Goal: Book appointment/travel/reservation

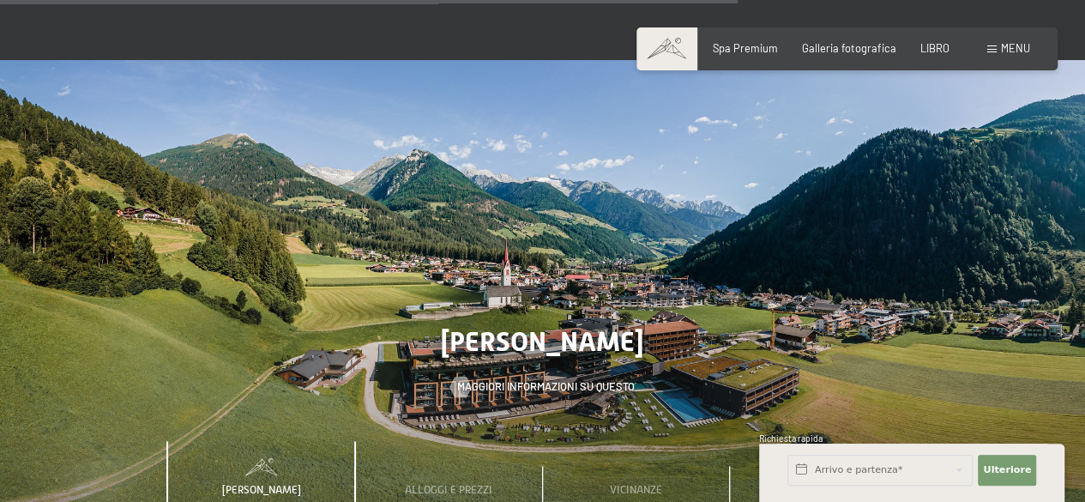
scroll to position [4374, 0]
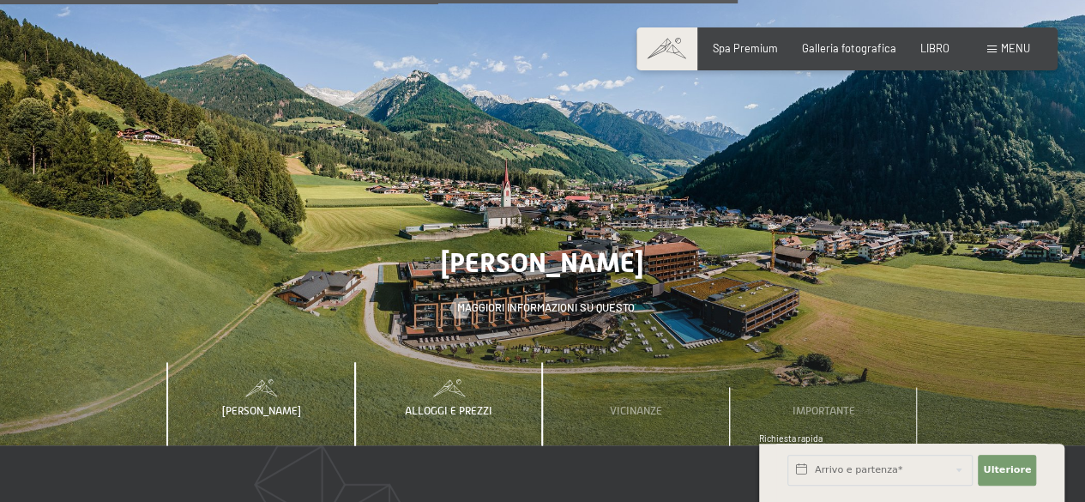
click at [448, 362] on div "Alloggi e prezzi" at bounding box center [449, 404] width 108 height 84
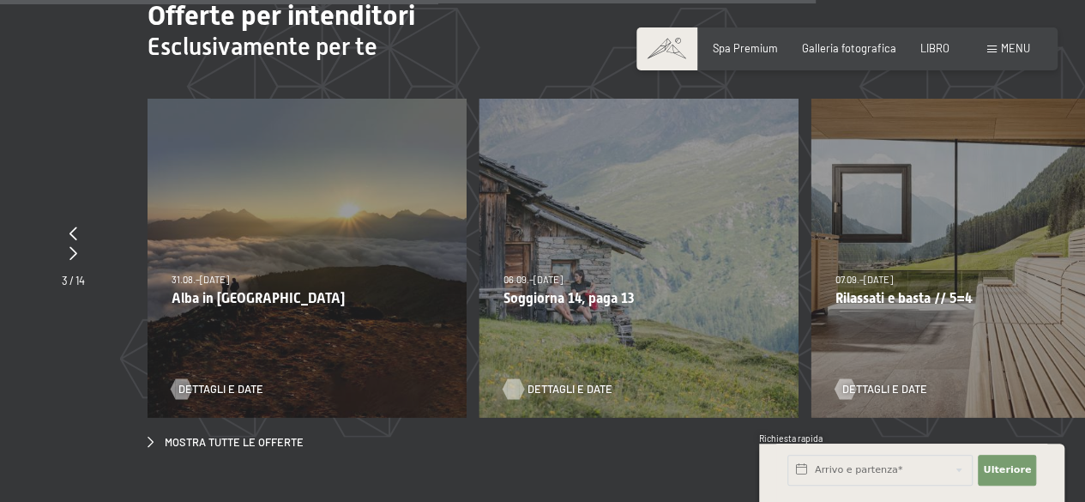
scroll to position [4803, 0]
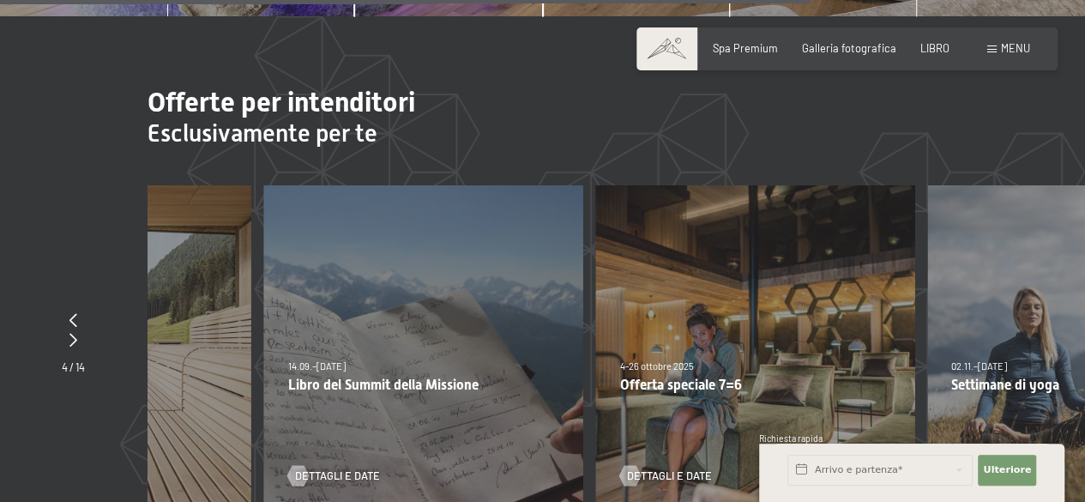
drag, startPoint x: 933, startPoint y: 246, endPoint x: 394, endPoint y: 250, distance: 539.5
click at [394, 250] on div "14.09.–28.09.2025 14.09.–28.09.2025 Libro del Summit della Missione Dettagli e …" at bounding box center [423, 343] width 319 height 319
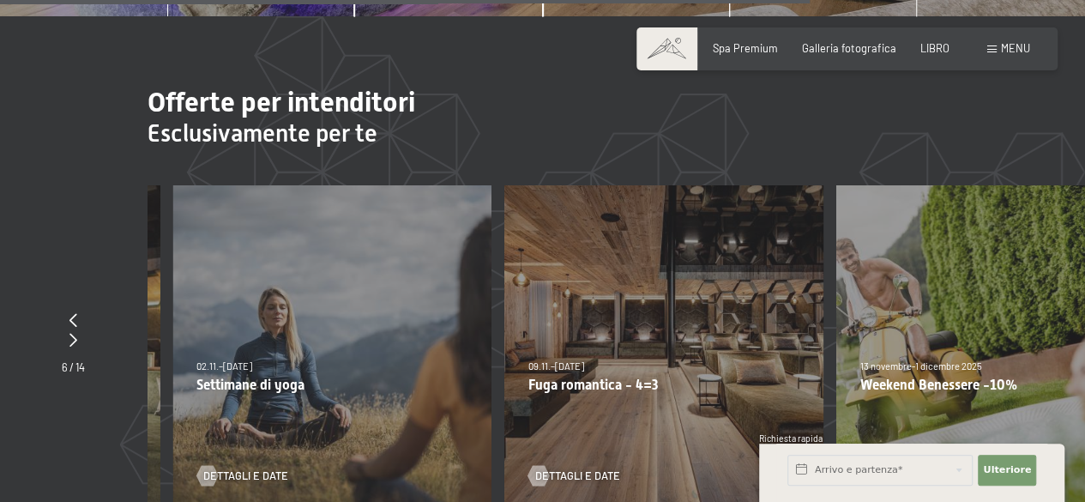
drag, startPoint x: 928, startPoint y: 207, endPoint x: 298, endPoint y: 207, distance: 629.5
click at [298, 207] on div "02.11.–21.12.2025 02.11.–21.12.2025 Settimane di yoga Dettagli e date" at bounding box center [331, 343] width 319 height 319
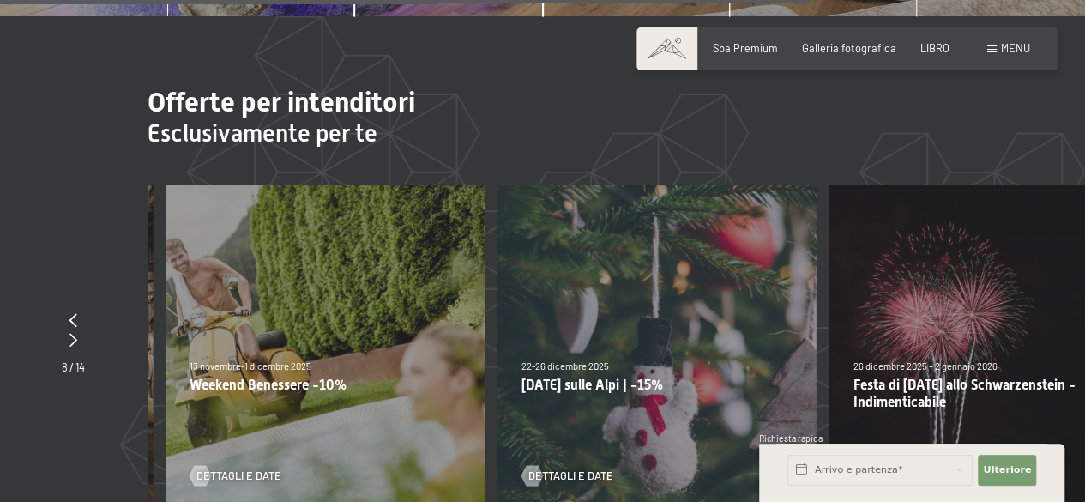
drag, startPoint x: 913, startPoint y: 227, endPoint x: 276, endPoint y: 227, distance: 636.4
click at [276, 227] on div "13.11.–01.12.2025 11.12.–22.12.2025 15.01.–26.01.2026 12.03.–23.03.2026 13 nove…" at bounding box center [325, 343] width 319 height 319
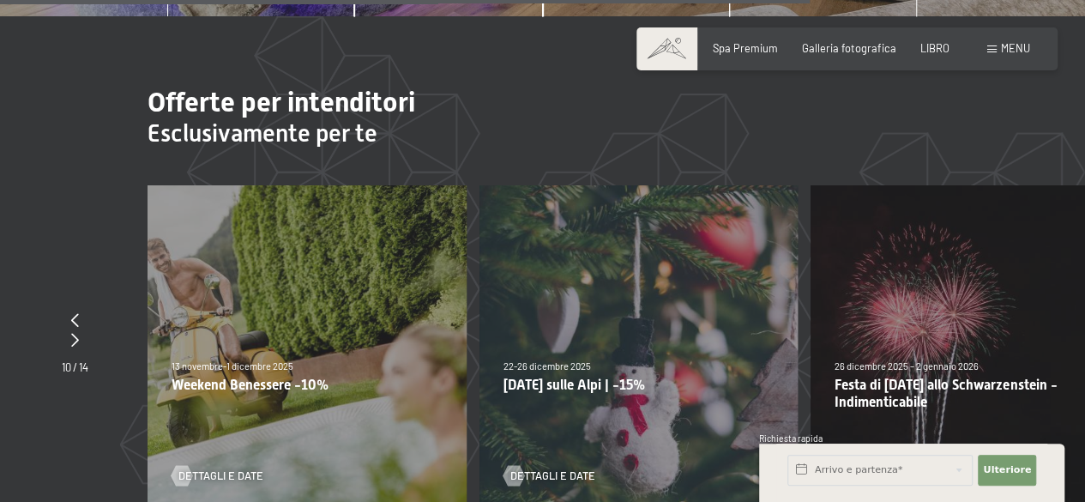
click at [885, 244] on div "26 dicembre 2025 – 2 gennaio 2026 26 dicembre 2025 – 2 gennaio 2026 Festa di Ca…" at bounding box center [970, 343] width 319 height 319
click at [883, 467] on font "Dettagli e date" at bounding box center [901, 474] width 85 height 14
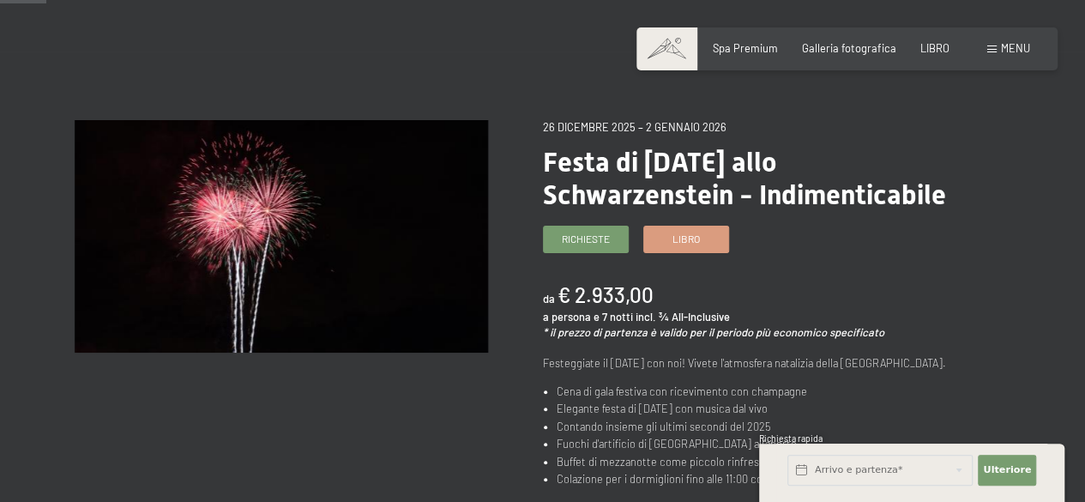
scroll to position [172, 0]
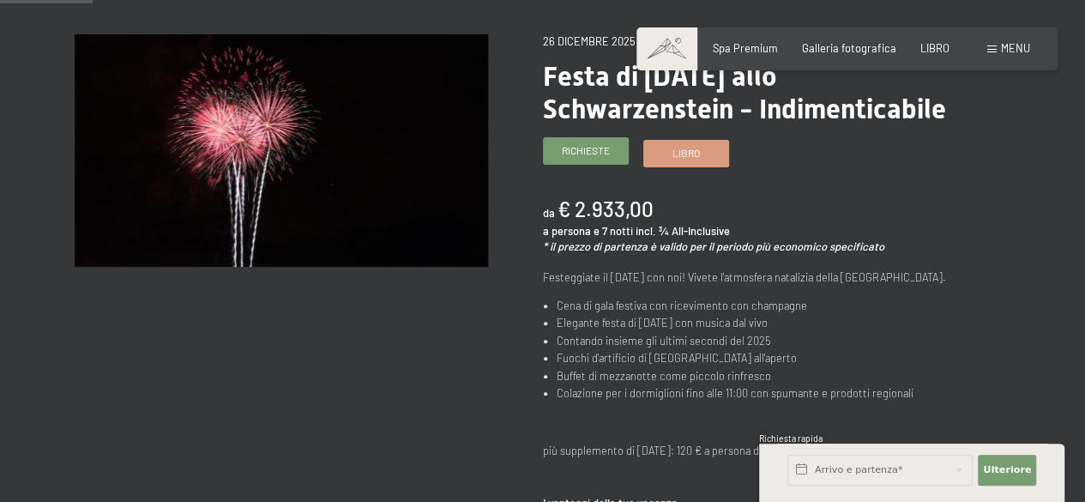
click at [610, 148] on link "Richieste" at bounding box center [586, 151] width 84 height 26
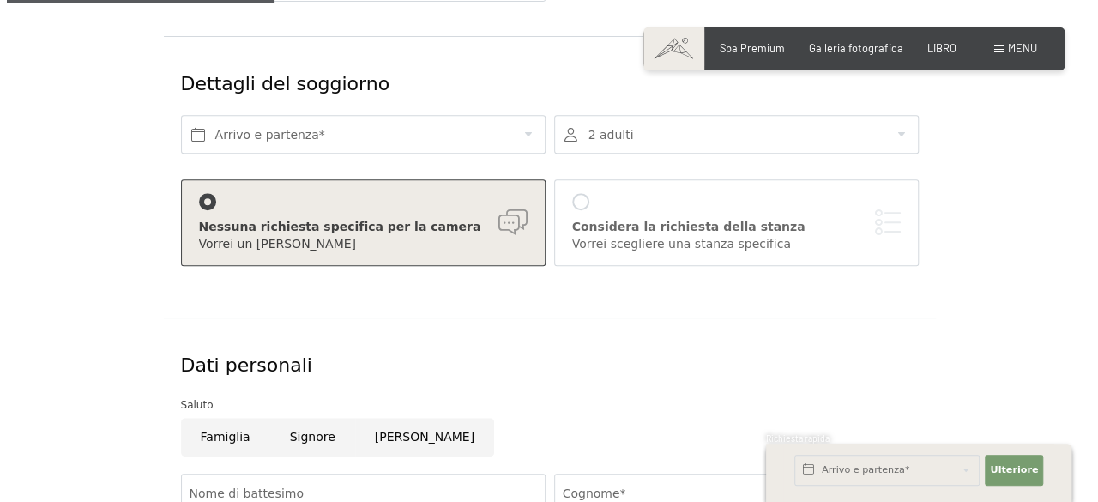
scroll to position [429, 0]
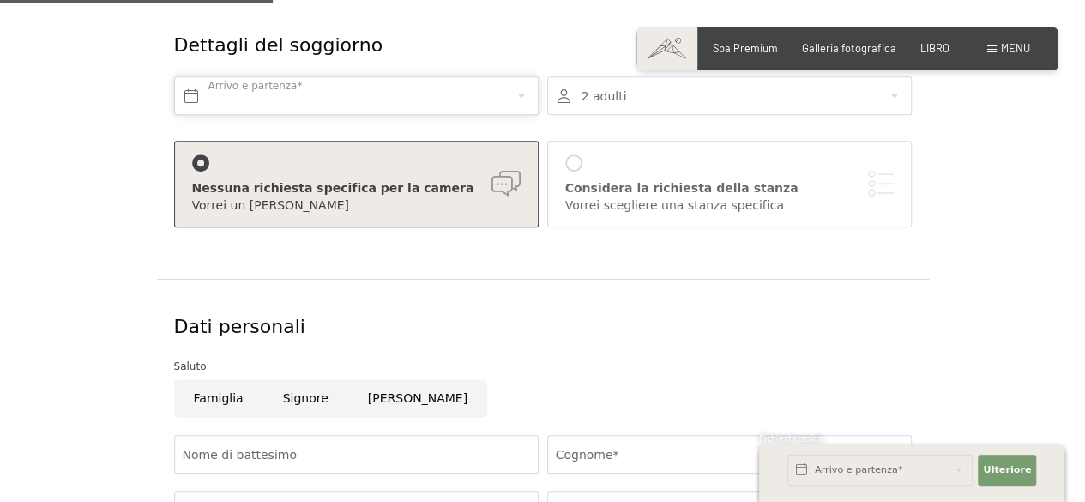
click at [479, 94] on input "text" at bounding box center [356, 95] width 365 height 39
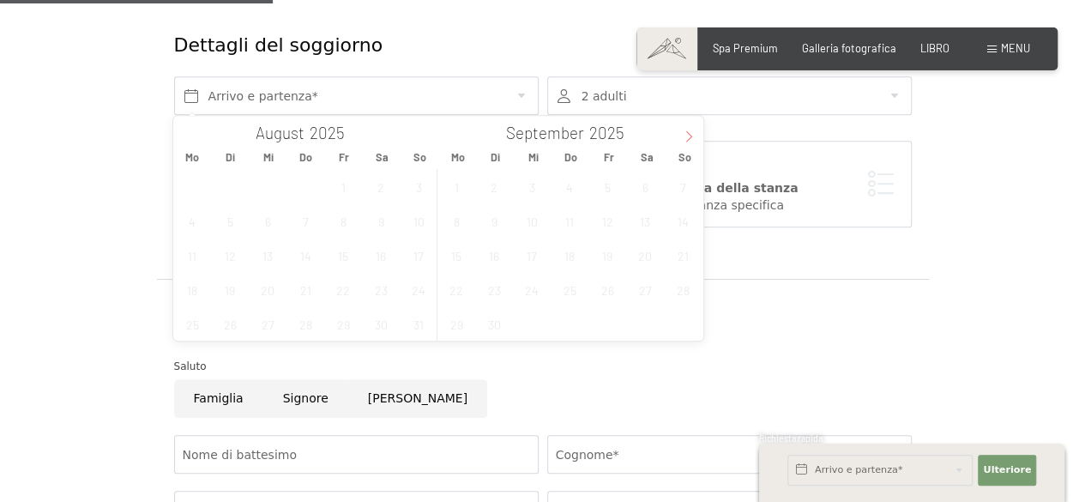
click at [689, 131] on icon at bounding box center [689, 136] width 12 height 12
click at [462, 325] on span "29" at bounding box center [456, 323] width 33 height 33
type input "[DATE]"
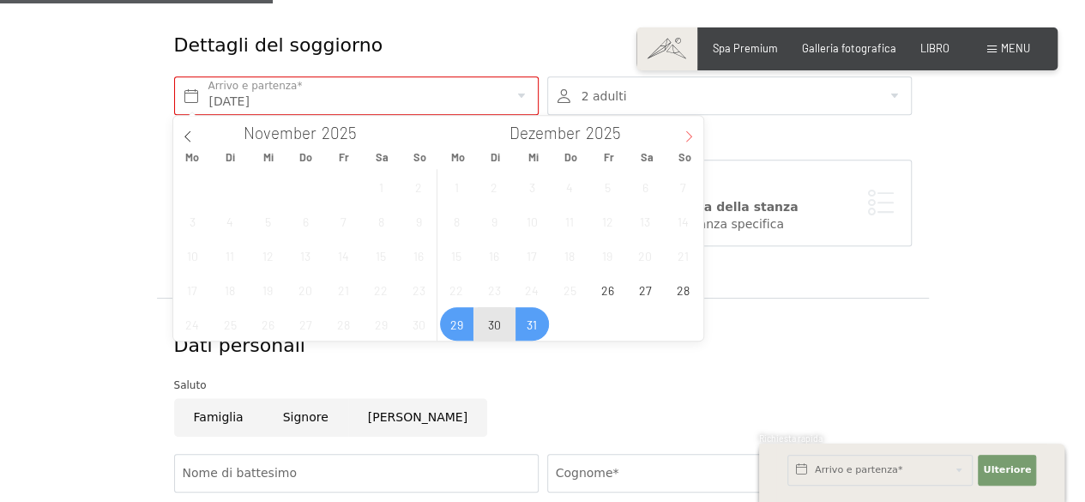
click at [679, 133] on span at bounding box center [688, 130] width 29 height 29
type input "2026"
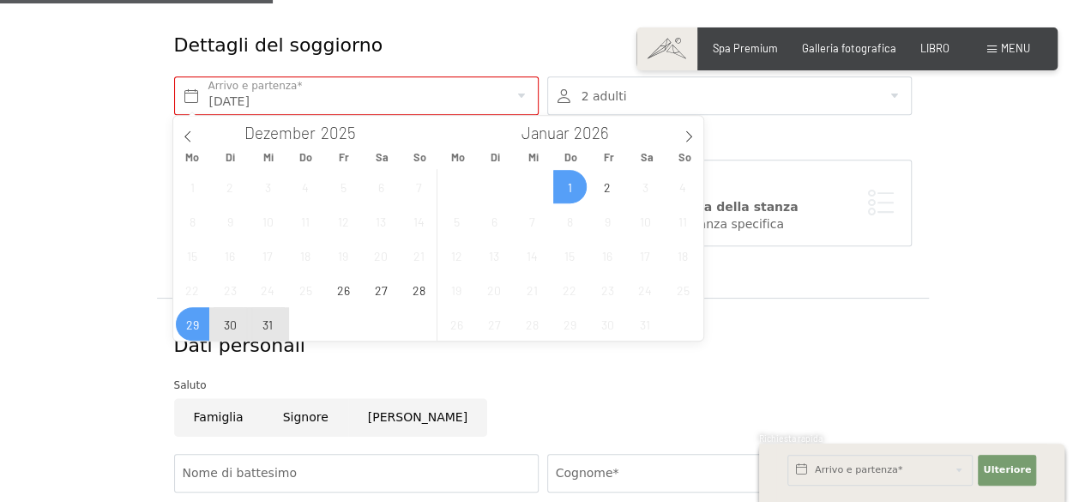
click at [572, 192] on span "1" at bounding box center [569, 186] width 33 height 33
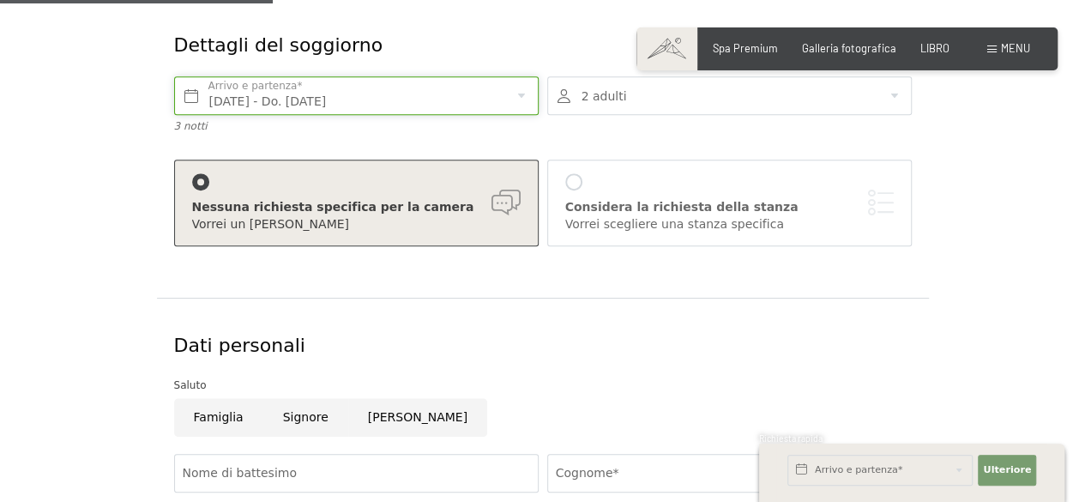
click at [508, 93] on input "[DATE] - Do. [DATE]" at bounding box center [356, 95] width 365 height 39
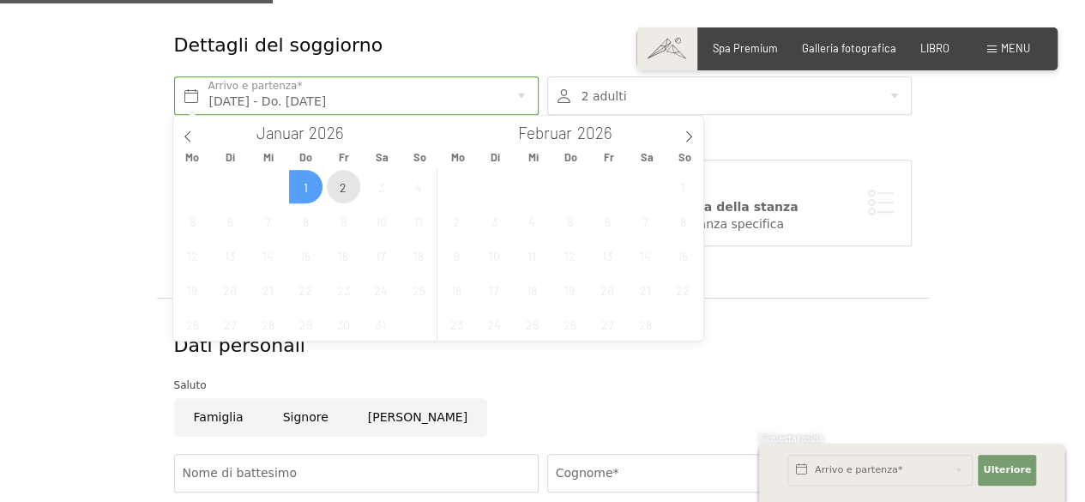
click at [349, 184] on span "2" at bounding box center [343, 186] width 33 height 33
type input "[DATE]"
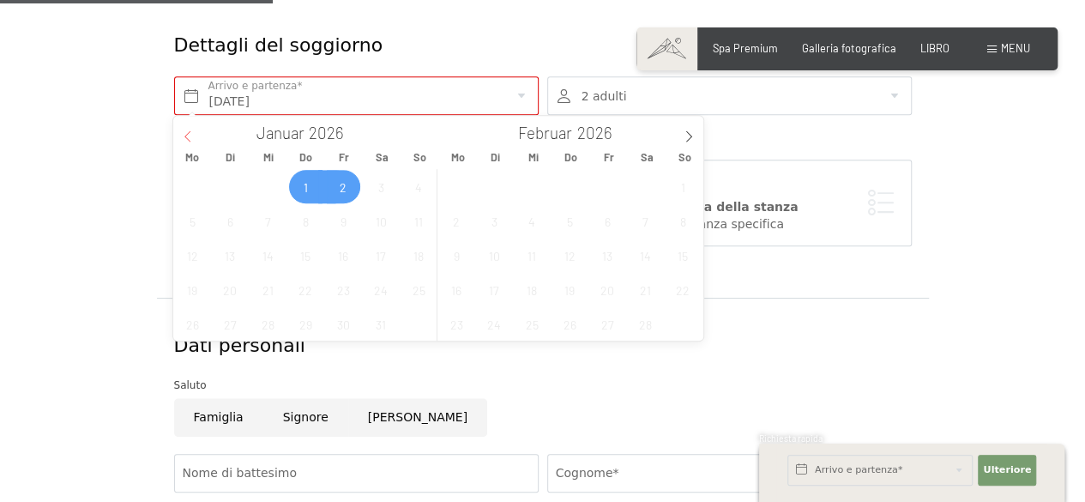
click at [187, 134] on icon at bounding box center [187, 135] width 6 height 11
type input "2025"
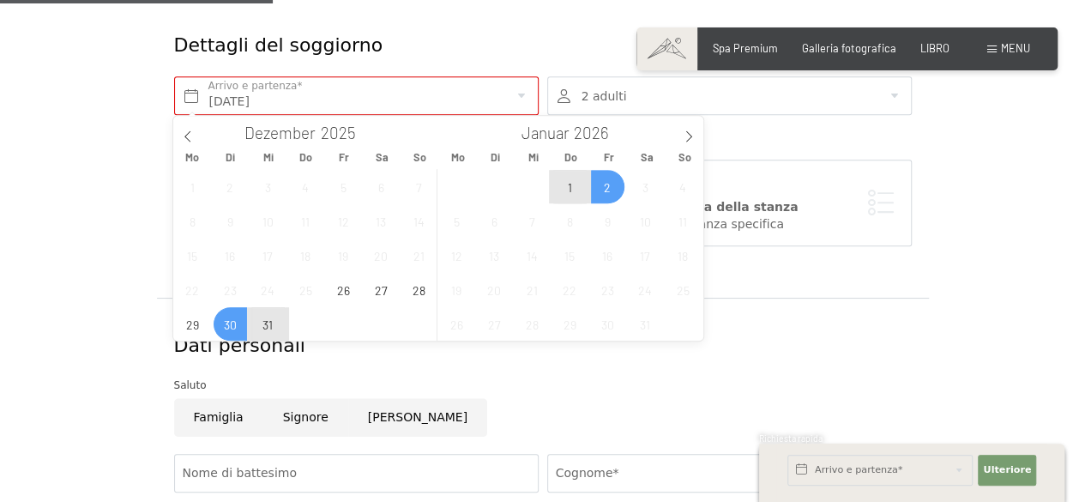
click at [220, 323] on span "30" at bounding box center [230, 323] width 33 height 33
type input "Di. [DATE] - [DATE]"
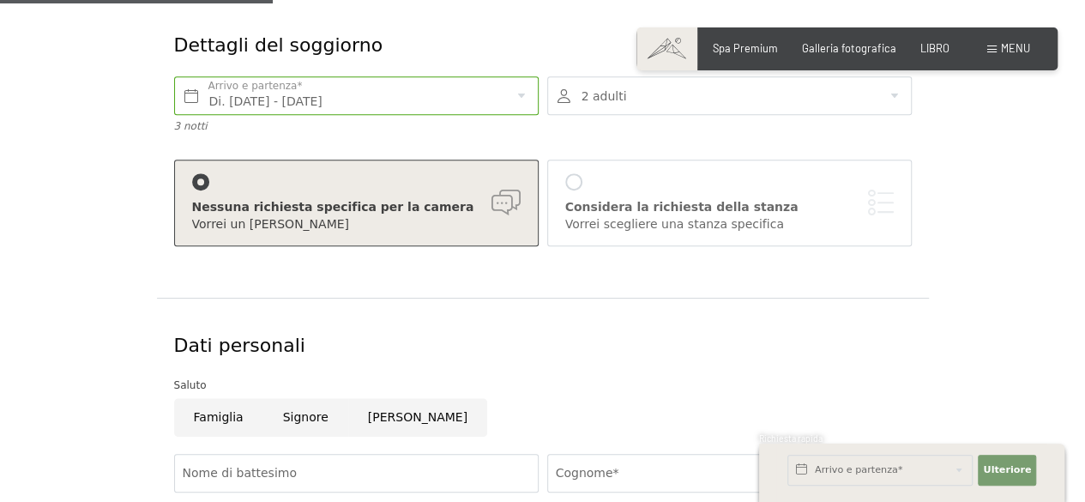
click at [576, 179] on div at bounding box center [573, 181] width 17 height 17
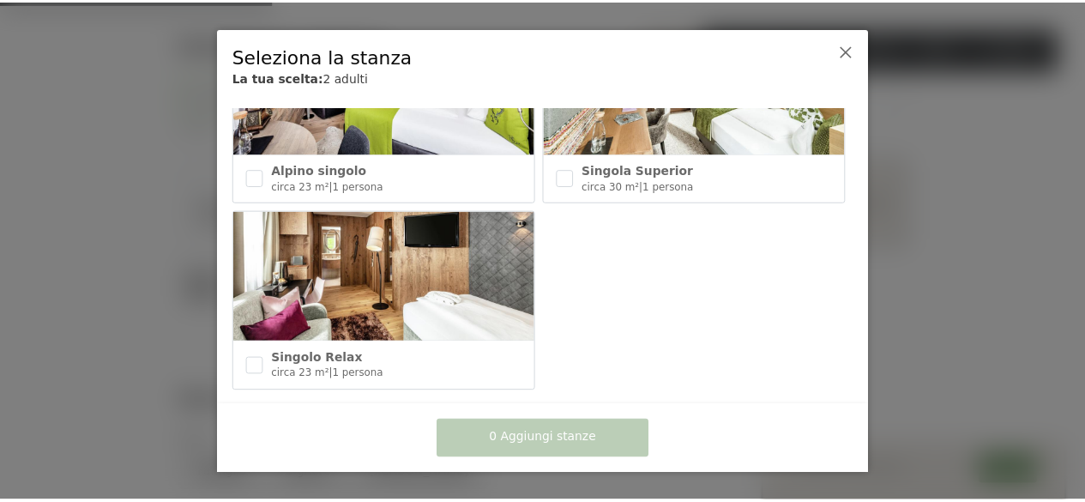
scroll to position [1050, 0]
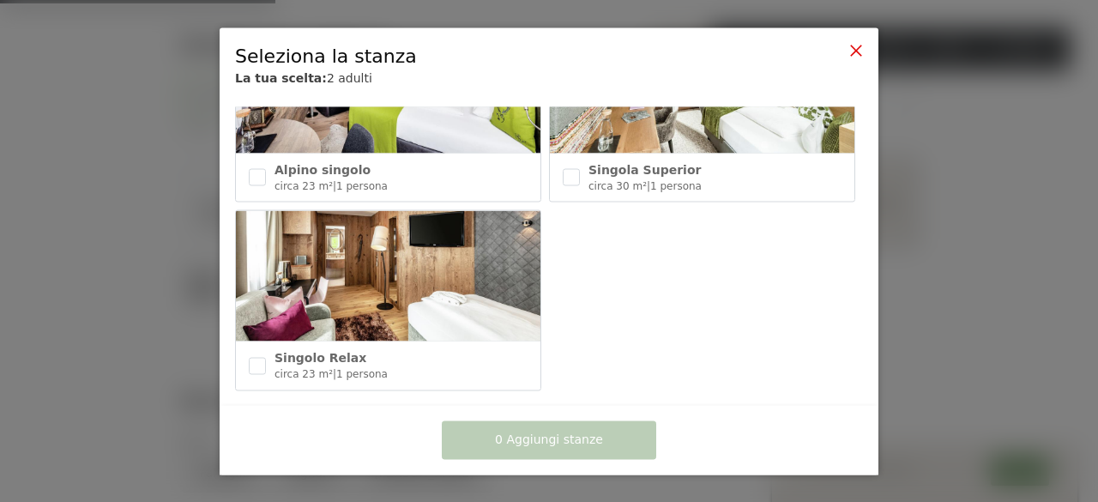
click at [853, 47] on icon at bounding box center [856, 50] width 14 height 14
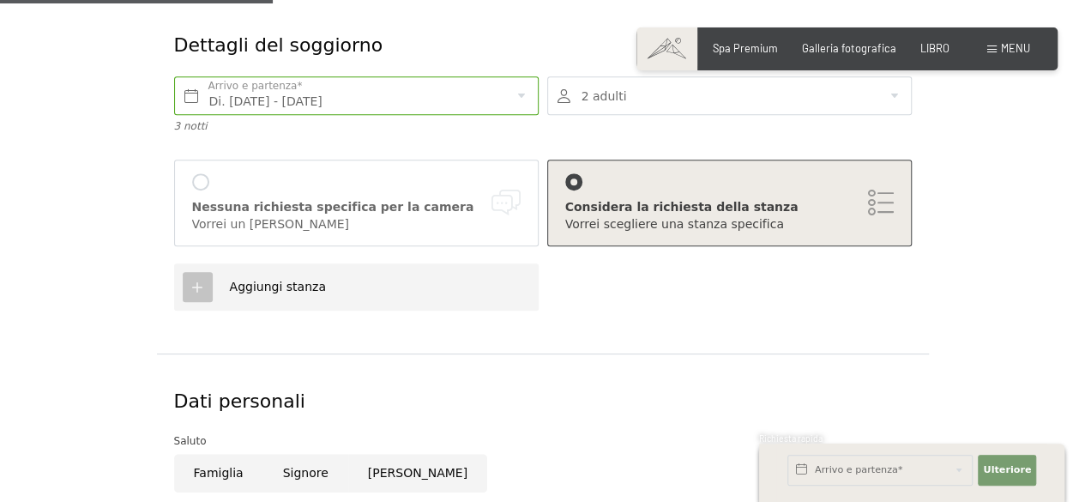
click at [198, 169] on div "Nessuna richiesta specifica per la camera Vorrei un [PERSON_NAME]" at bounding box center [356, 203] width 365 height 87
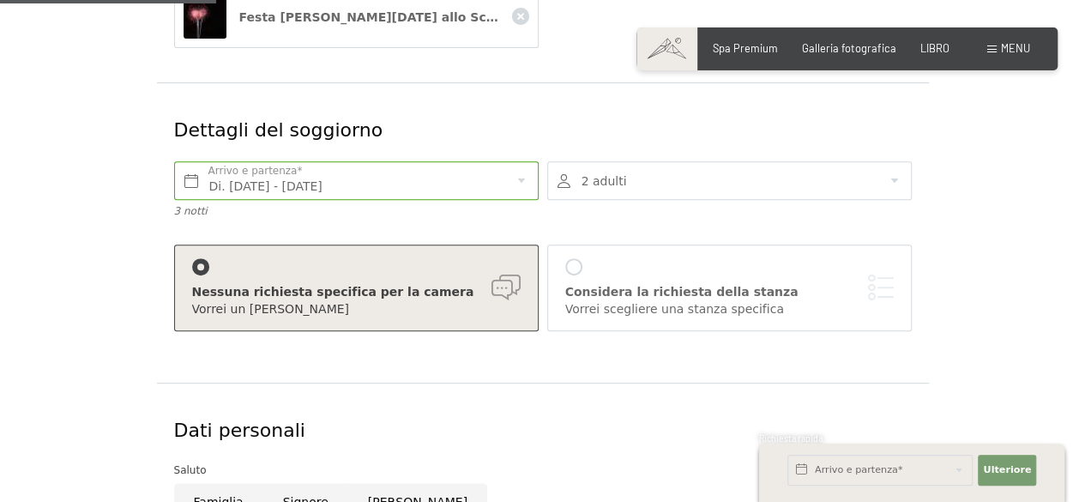
scroll to position [343, 0]
